Goal: Transaction & Acquisition: Purchase product/service

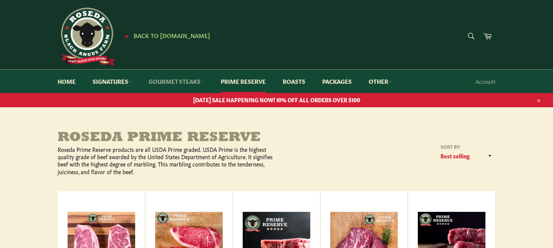
click at [193, 82] on link "Gourmet Steaks" at bounding box center [176, 81] width 71 height 23
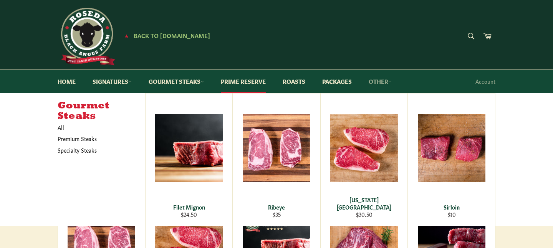
click at [380, 81] on link "Other" at bounding box center [380, 81] width 38 height 23
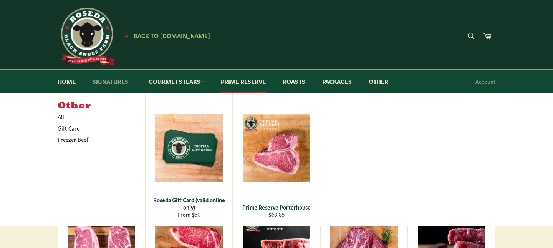
click at [127, 81] on link "Signatures" at bounding box center [112, 81] width 55 height 23
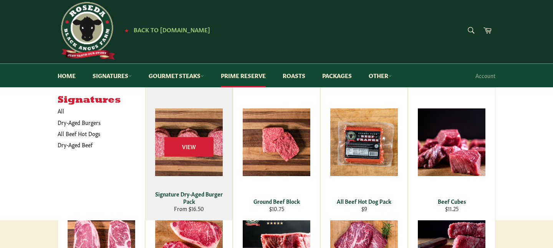
scroll to position [7, 0]
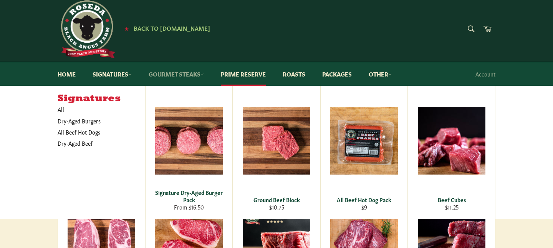
click at [168, 76] on link "Gourmet Steaks" at bounding box center [176, 73] width 71 height 23
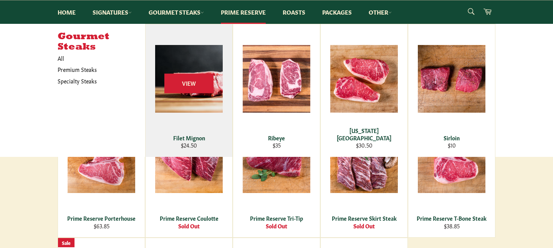
scroll to position [221, 0]
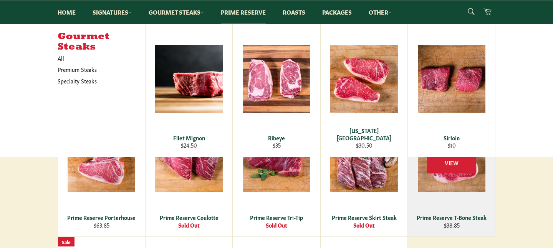
click at [447, 216] on div "Prime Reserve T-Bone Steak" at bounding box center [451, 217] width 77 height 7
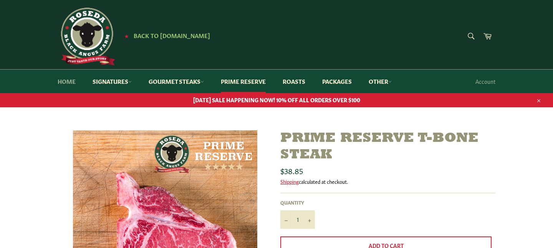
click at [71, 82] on link "Home" at bounding box center [66, 81] width 33 height 23
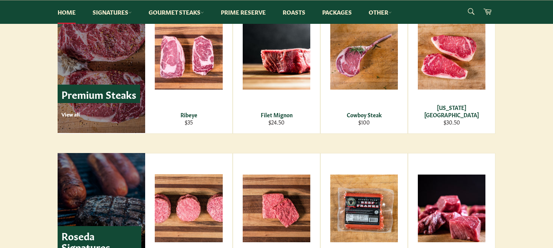
scroll to position [950, 0]
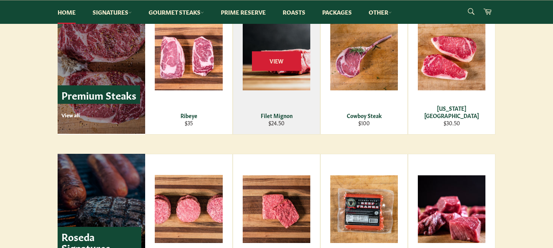
click at [266, 116] on div "Filet Mignon" at bounding box center [276, 115] width 77 height 7
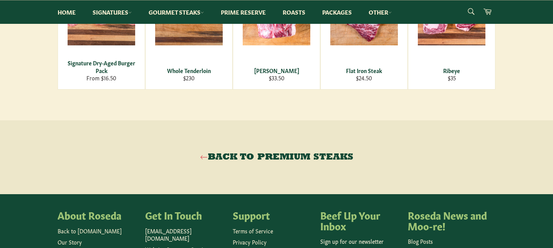
scroll to position [548, 0]
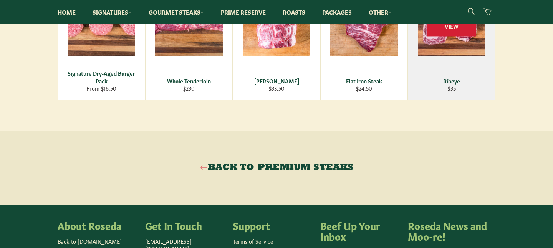
click at [456, 85] on div "Ribeye" at bounding box center [451, 80] width 77 height 7
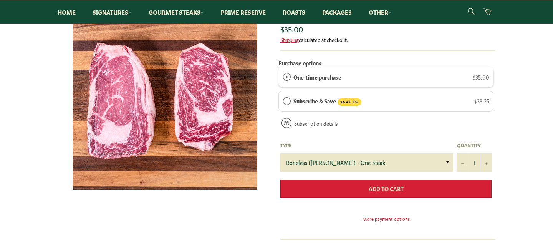
scroll to position [125, 0]
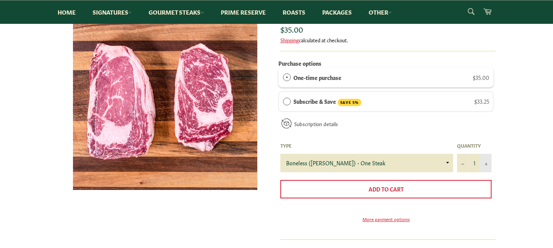
click at [488, 161] on button "+" at bounding box center [486, 163] width 12 height 18
click at [460, 158] on button "−" at bounding box center [463, 163] width 12 height 18
type input "1"
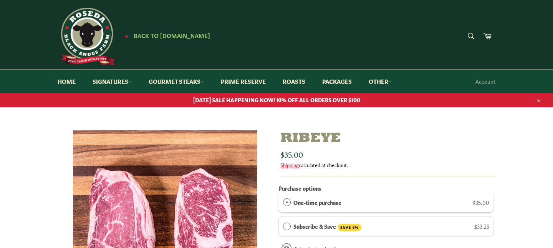
scroll to position [0, 0]
click at [338, 80] on link "Packages" at bounding box center [337, 81] width 45 height 23
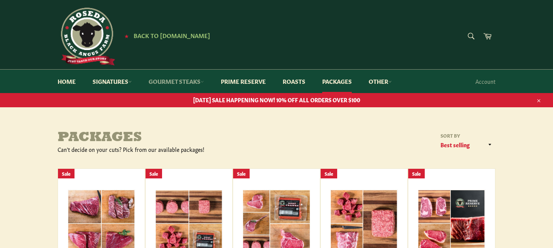
click at [191, 83] on link "Gourmet Steaks" at bounding box center [176, 81] width 71 height 23
